Goal: Navigation & Orientation: Find specific page/section

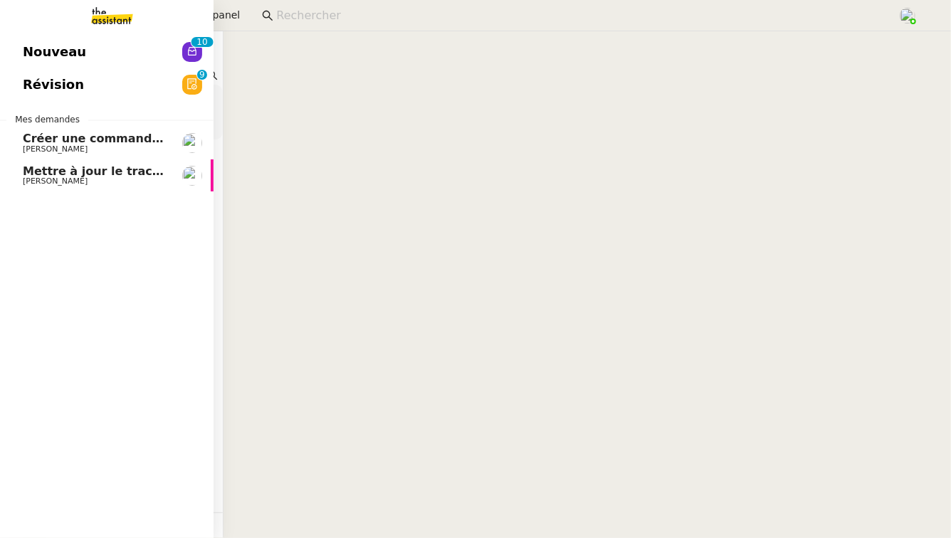
click at [66, 139] on span "Créer une commande dans Shopify" at bounding box center [135, 139] width 224 height 14
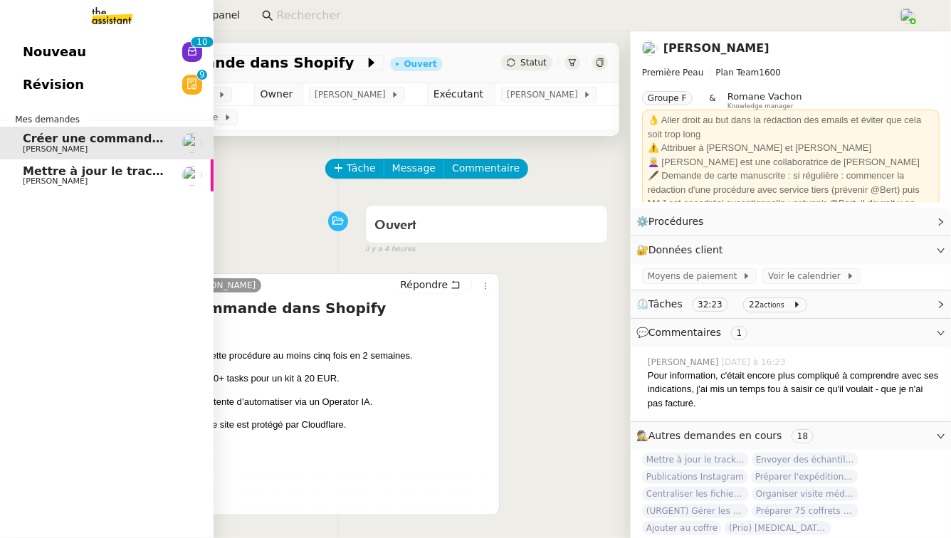
click at [74, 186] on span "[PERSON_NAME]" at bounding box center [95, 181] width 144 height 9
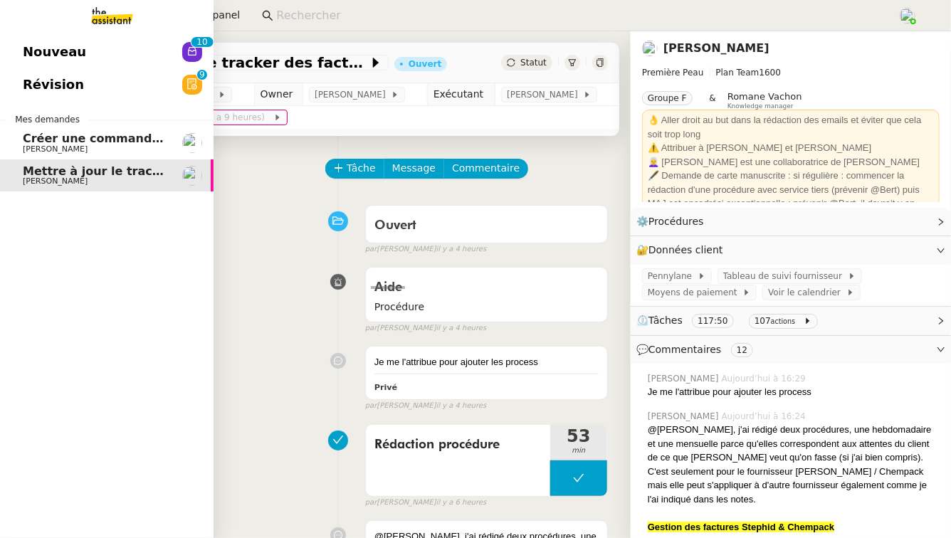
click at [167, 81] on link "Révision 0 1 2 3 4 5 6 7 8 9" at bounding box center [107, 84] width 214 height 33
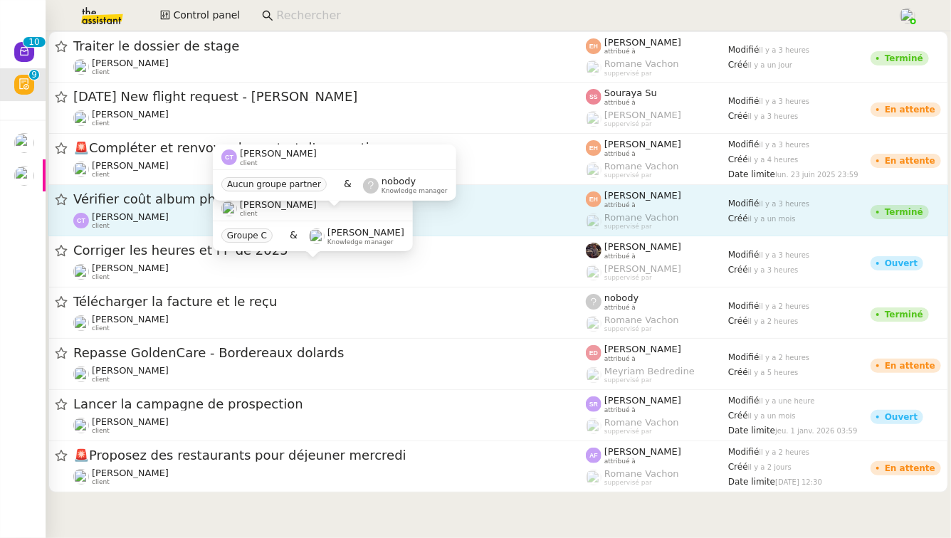
click at [177, 216] on div "[PERSON_NAME] client" at bounding box center [329, 220] width 513 height 19
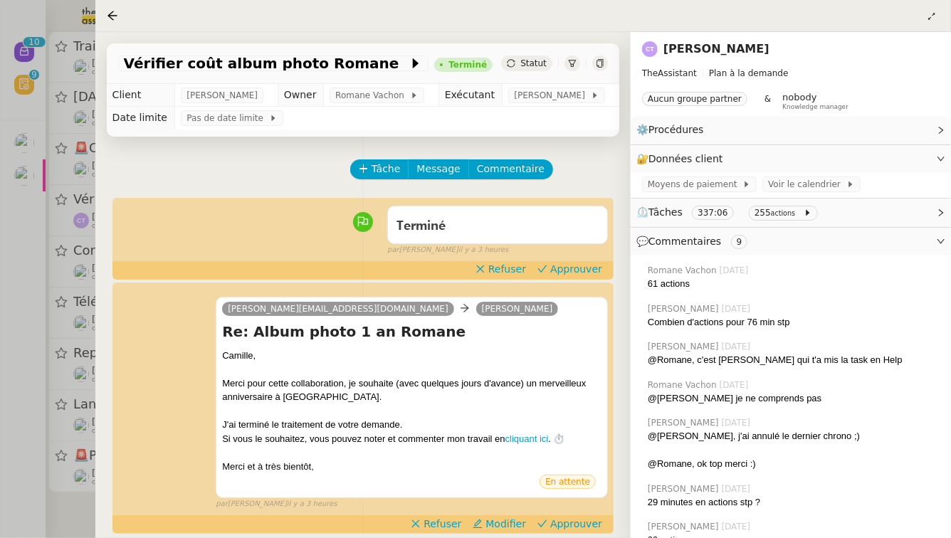
click at [78, 276] on div at bounding box center [475, 269] width 951 height 538
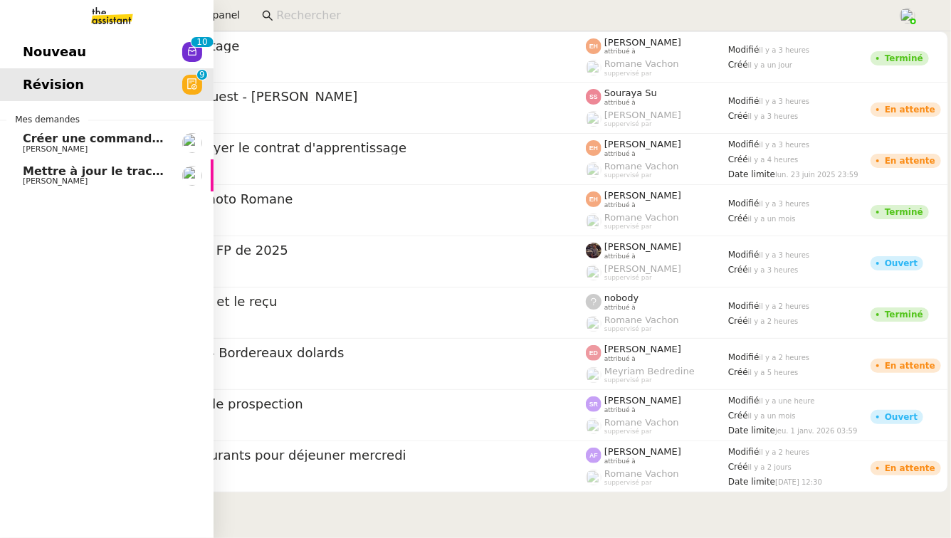
click at [62, 51] on span "Nouveau" at bounding box center [54, 51] width 63 height 21
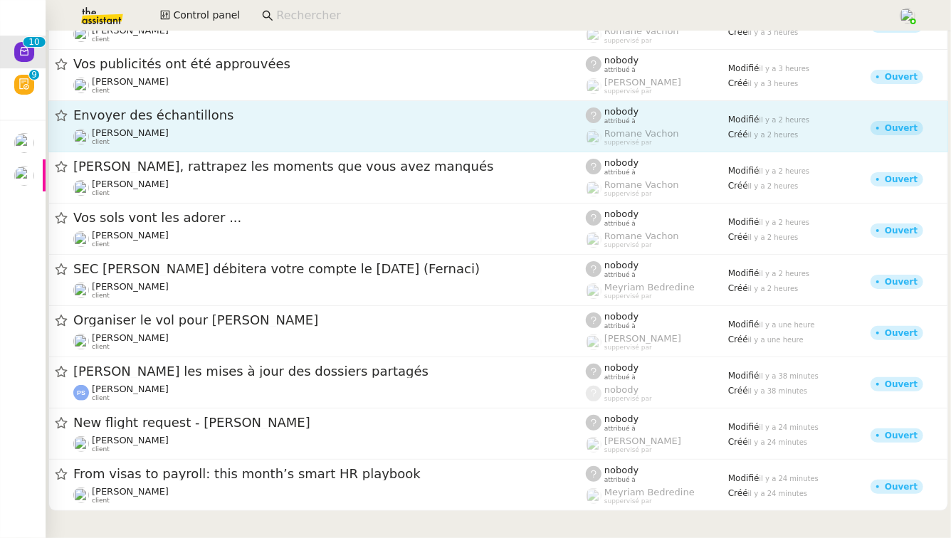
scroll to position [33, 0]
click at [275, 110] on span "Envoyer des échantillons" at bounding box center [329, 114] width 513 height 13
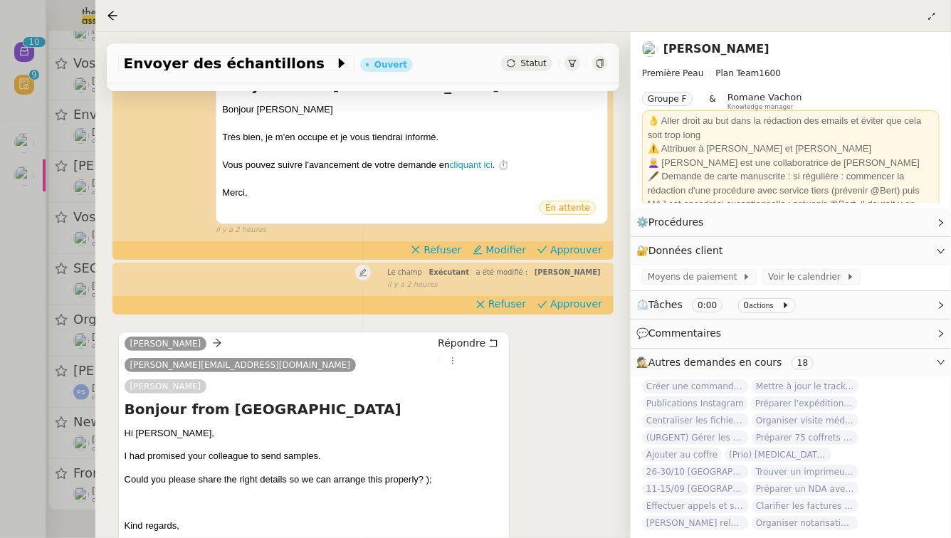
scroll to position [316, 0]
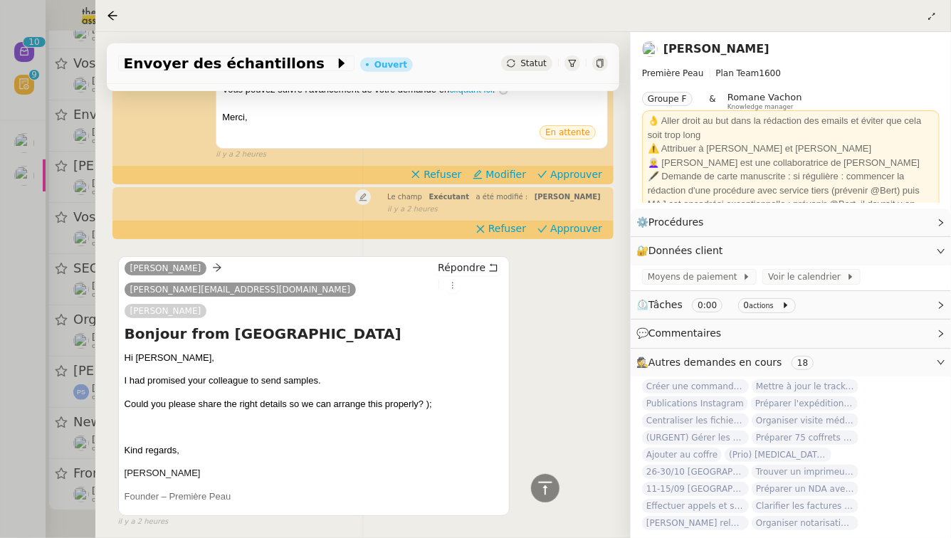
click at [64, 303] on div at bounding box center [475, 269] width 951 height 538
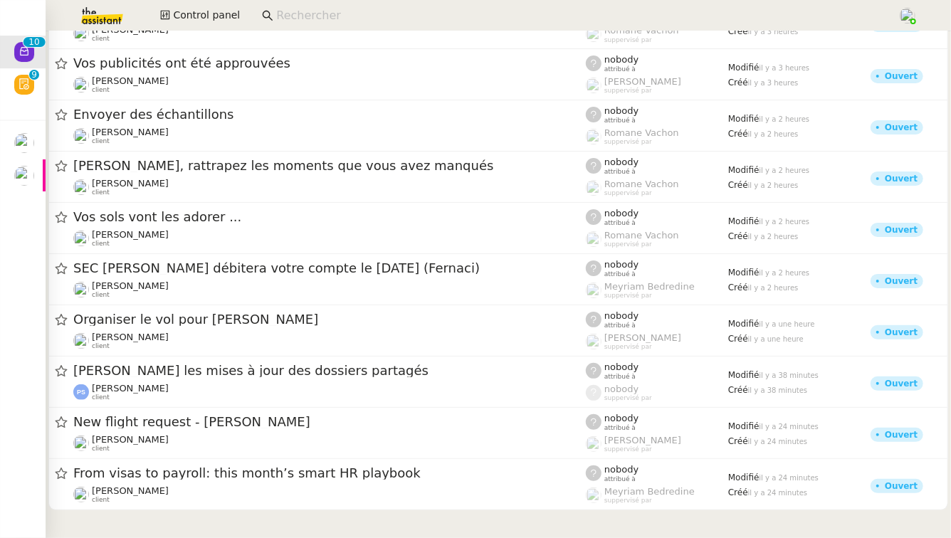
click at [116, 19] on img at bounding box center [91, 15] width 110 height 31
